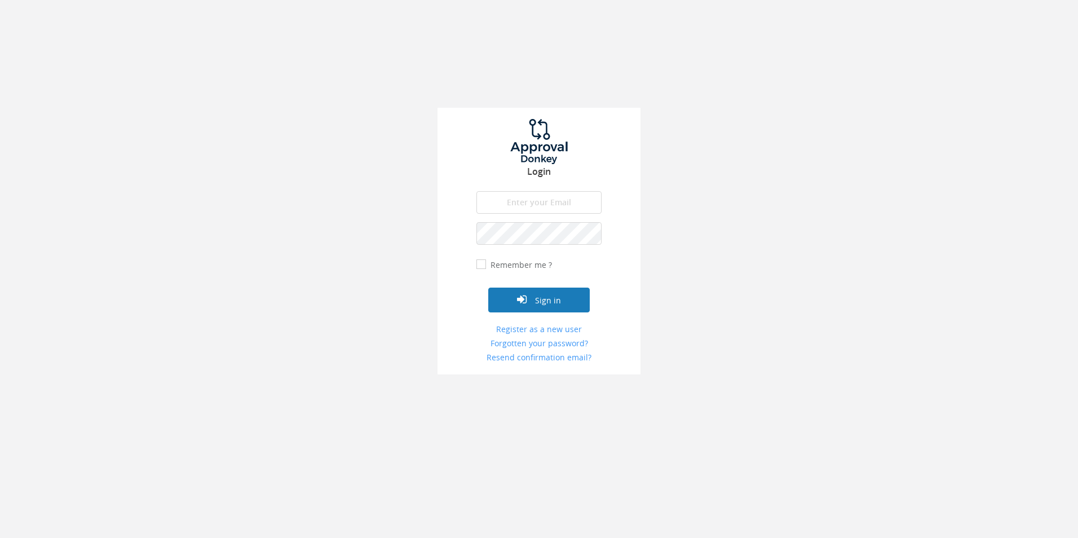
type input "[EMAIL_ADDRESS][DOMAIN_NAME]"
click at [541, 306] on button "Sign in" at bounding box center [538, 299] width 101 height 25
